Goal: Information Seeking & Learning: Learn about a topic

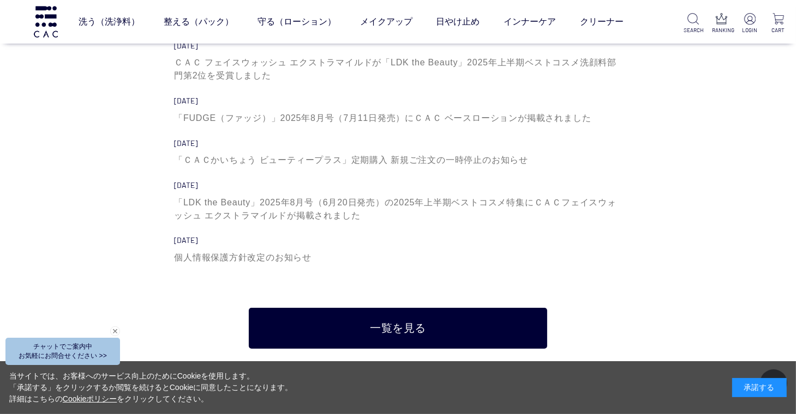
scroll to position [3293, 0]
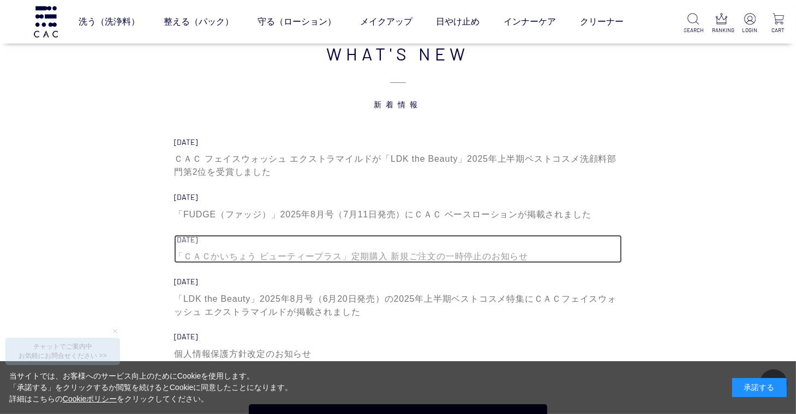
click at [407, 252] on div "「ＣＡＣかいちょう ビューティープラス」定期購入 新規ご注文の一時停止のお知らせ" at bounding box center [398, 256] width 448 height 13
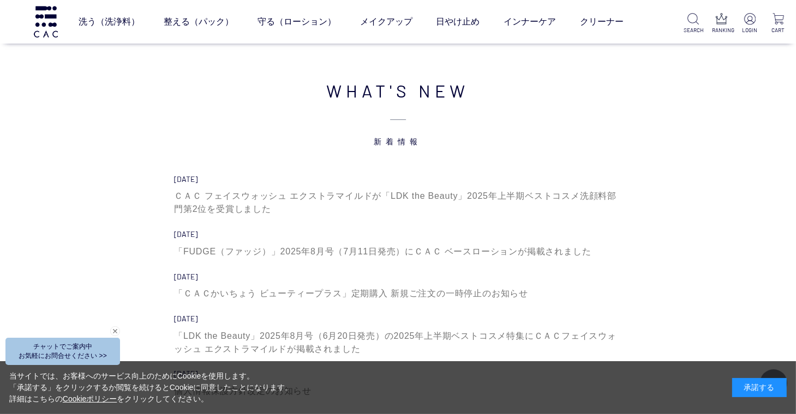
scroll to position [3250, 0]
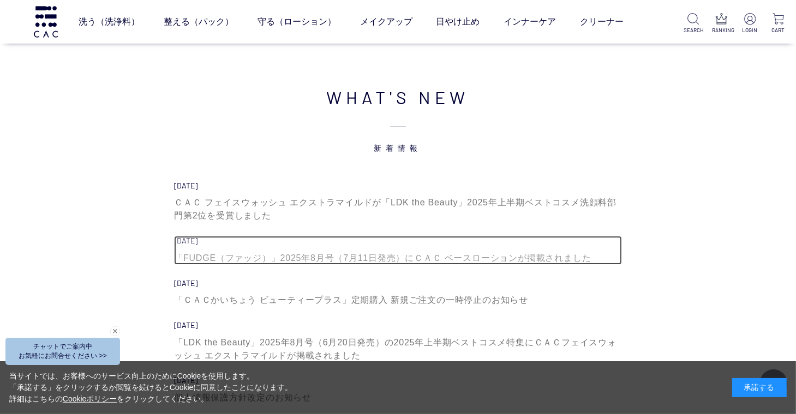
click at [521, 256] on div "「FUDGE（ファッジ）」2025年8月号（7月11日発売）にＣＡＣ ベースローションが掲載されました" at bounding box center [398, 258] width 448 height 13
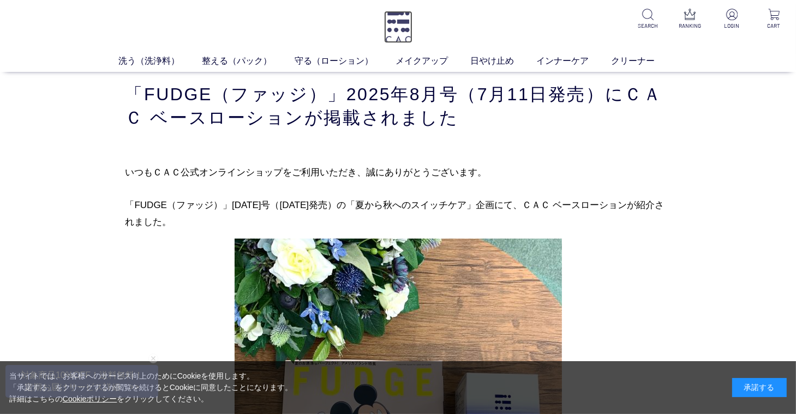
click at [387, 22] on img at bounding box center [398, 27] width 28 height 32
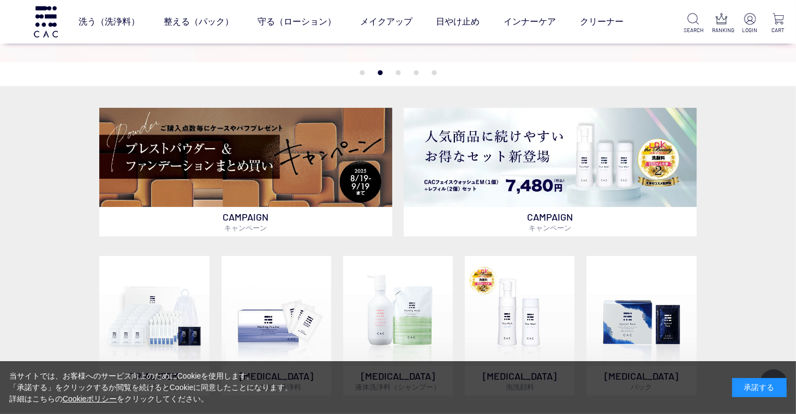
scroll to position [261, 0]
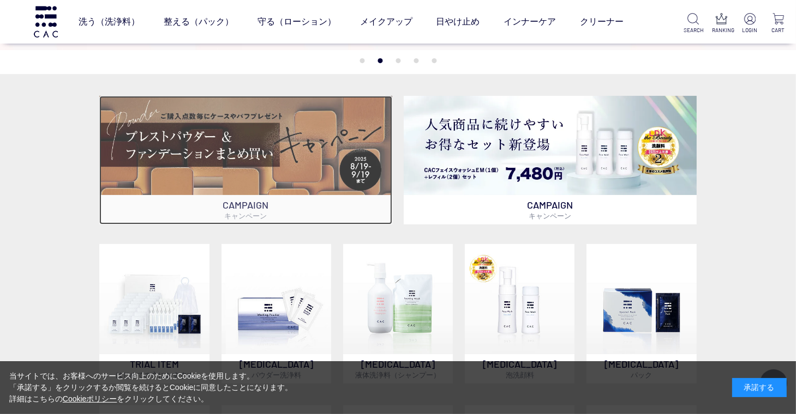
click at [249, 159] on img at bounding box center [245, 145] width 292 height 99
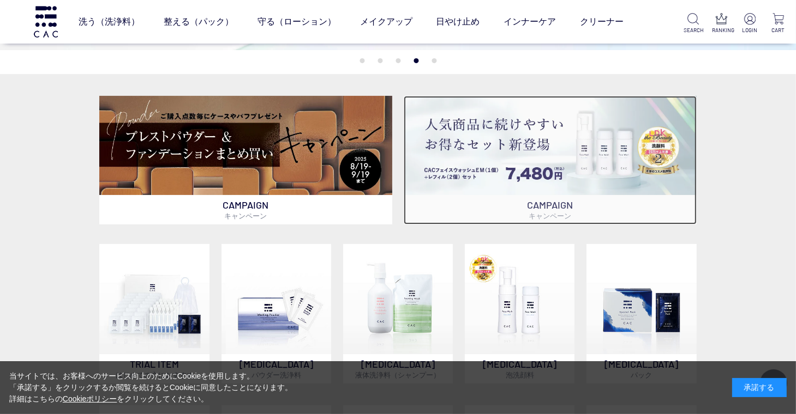
click at [589, 157] on img at bounding box center [550, 145] width 292 height 99
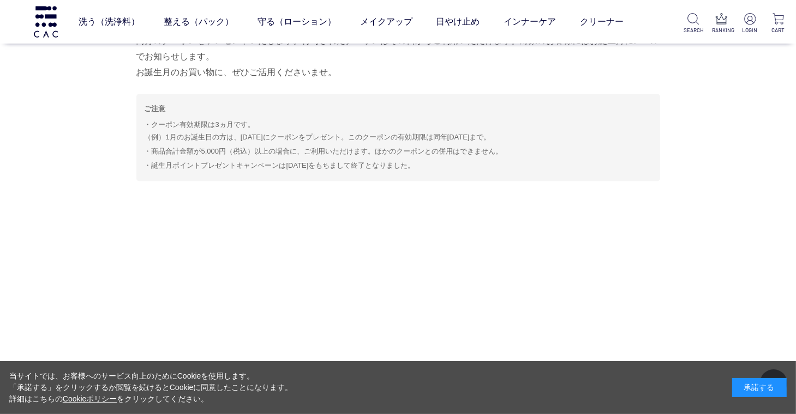
scroll to position [1748, 0]
